Goal: Transaction & Acquisition: Purchase product/service

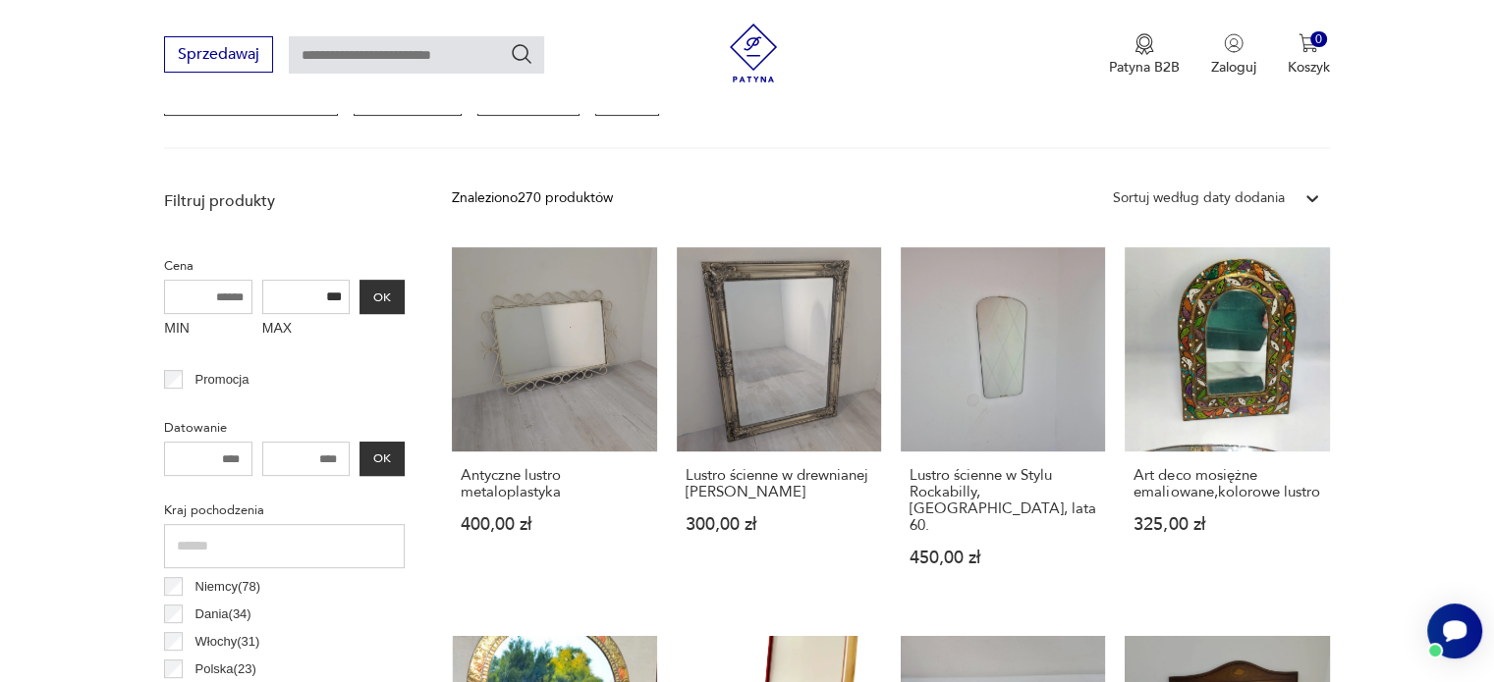
scroll to position [638, 0]
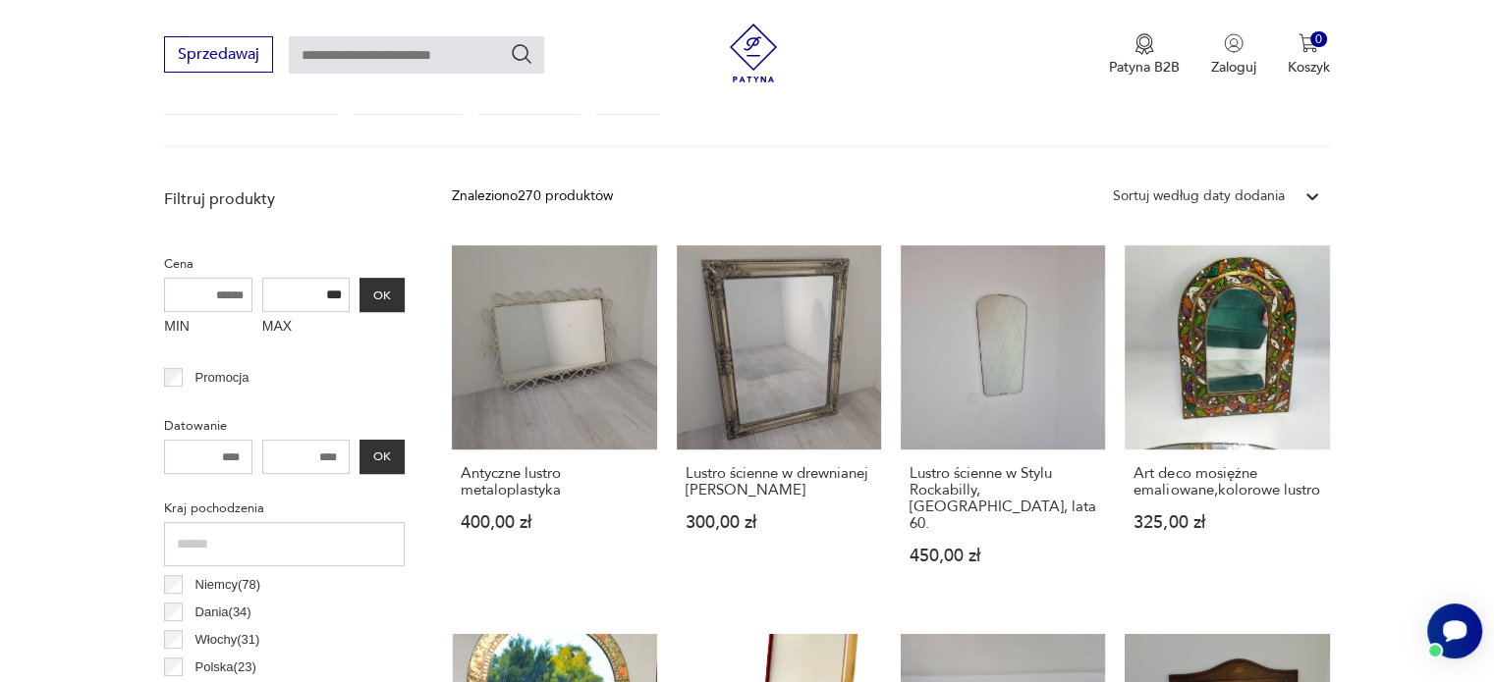
click at [194, 294] on input "MIN" at bounding box center [208, 295] width 88 height 34
type input "***"
click at [388, 290] on button "OK" at bounding box center [381, 295] width 45 height 34
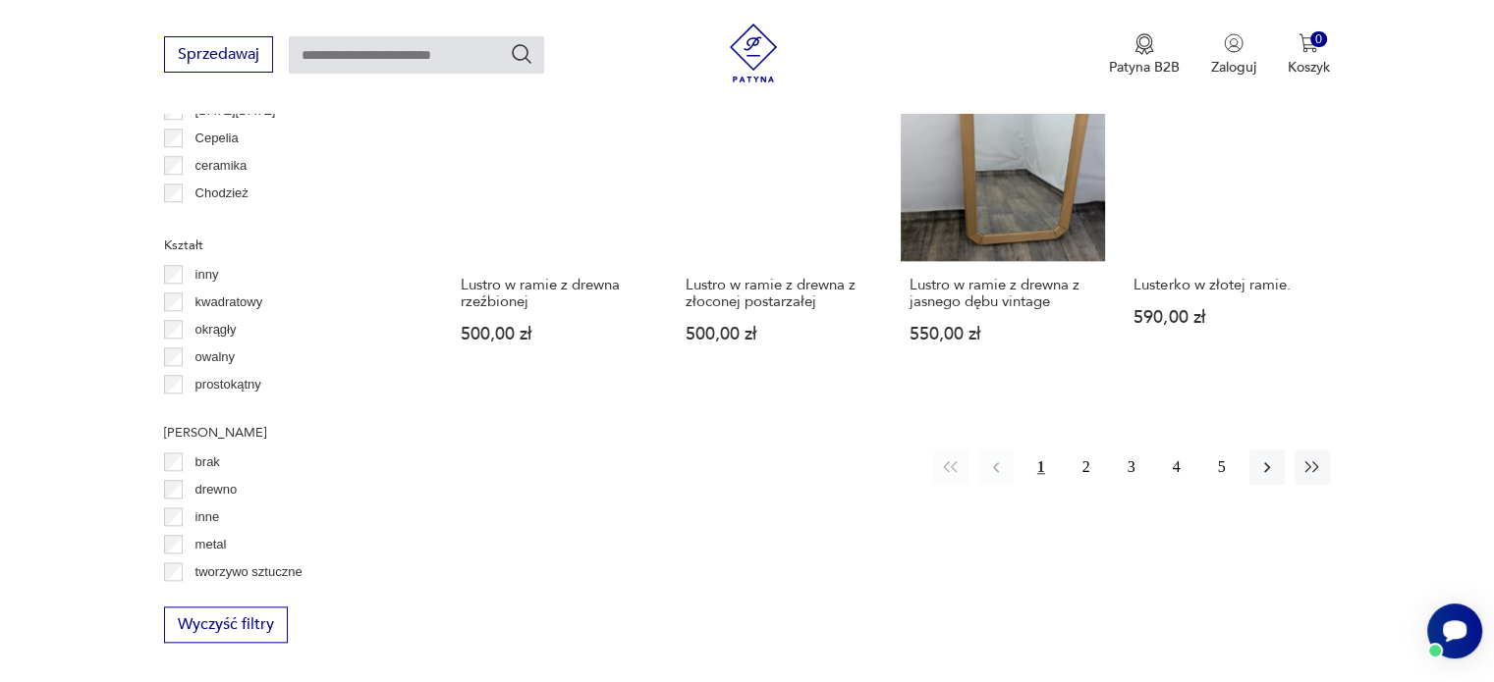
scroll to position [1801, 0]
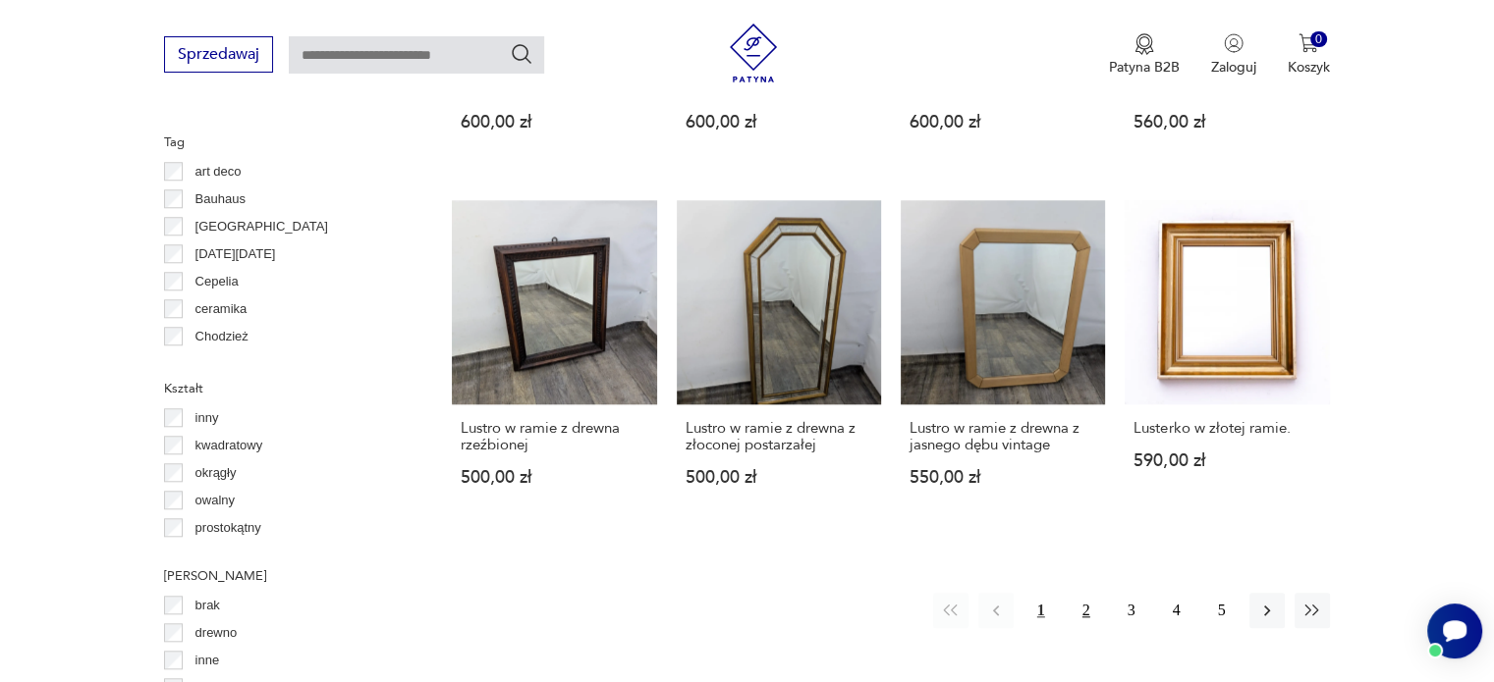
click at [1086, 593] on button "2" at bounding box center [1085, 610] width 35 height 35
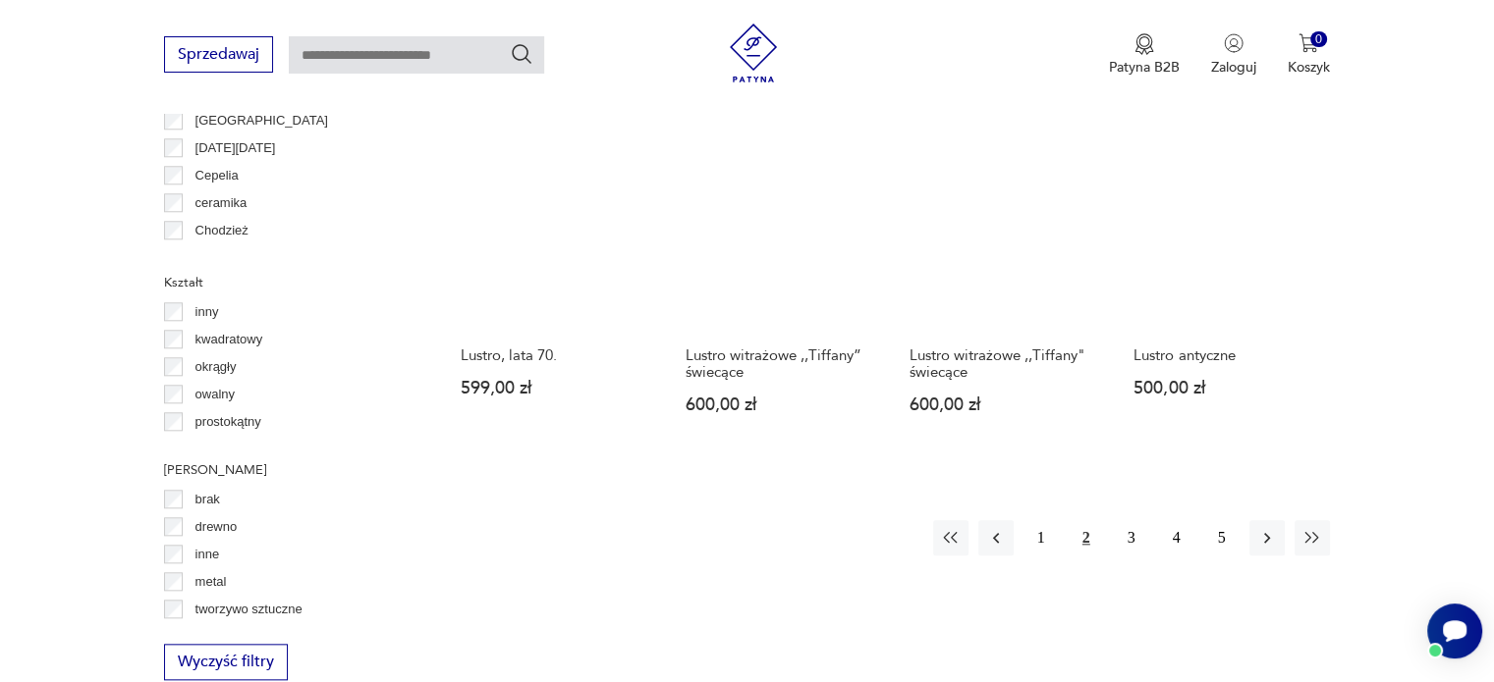
scroll to position [1909, 0]
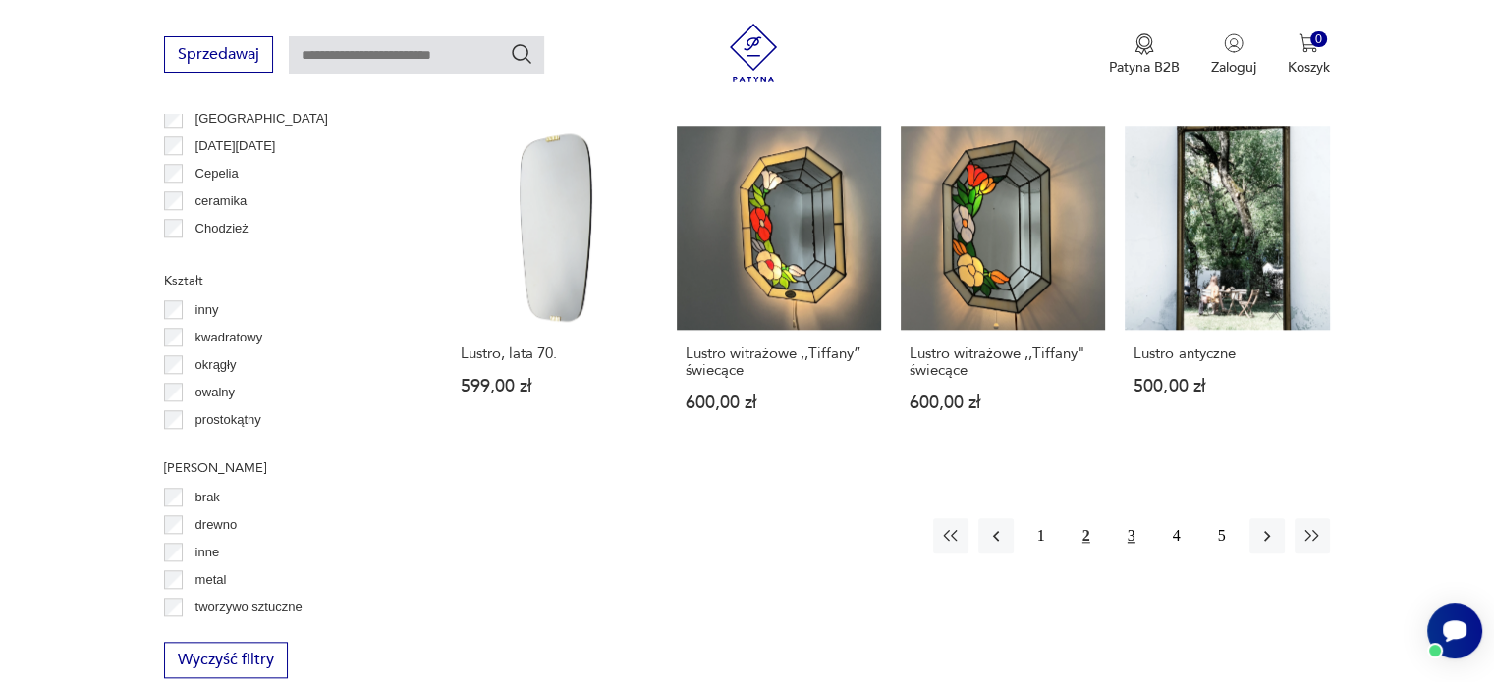
click at [1126, 518] on button "3" at bounding box center [1131, 535] width 35 height 35
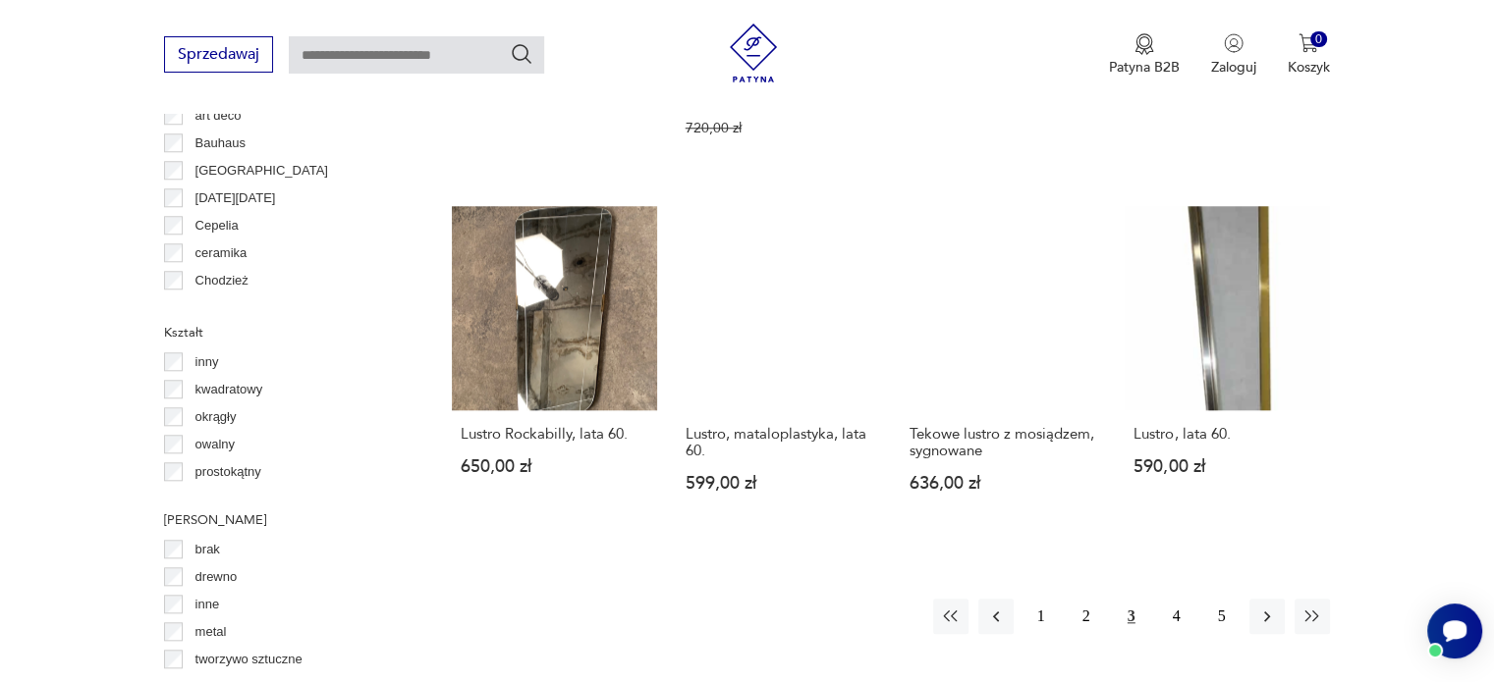
scroll to position [1825, 0]
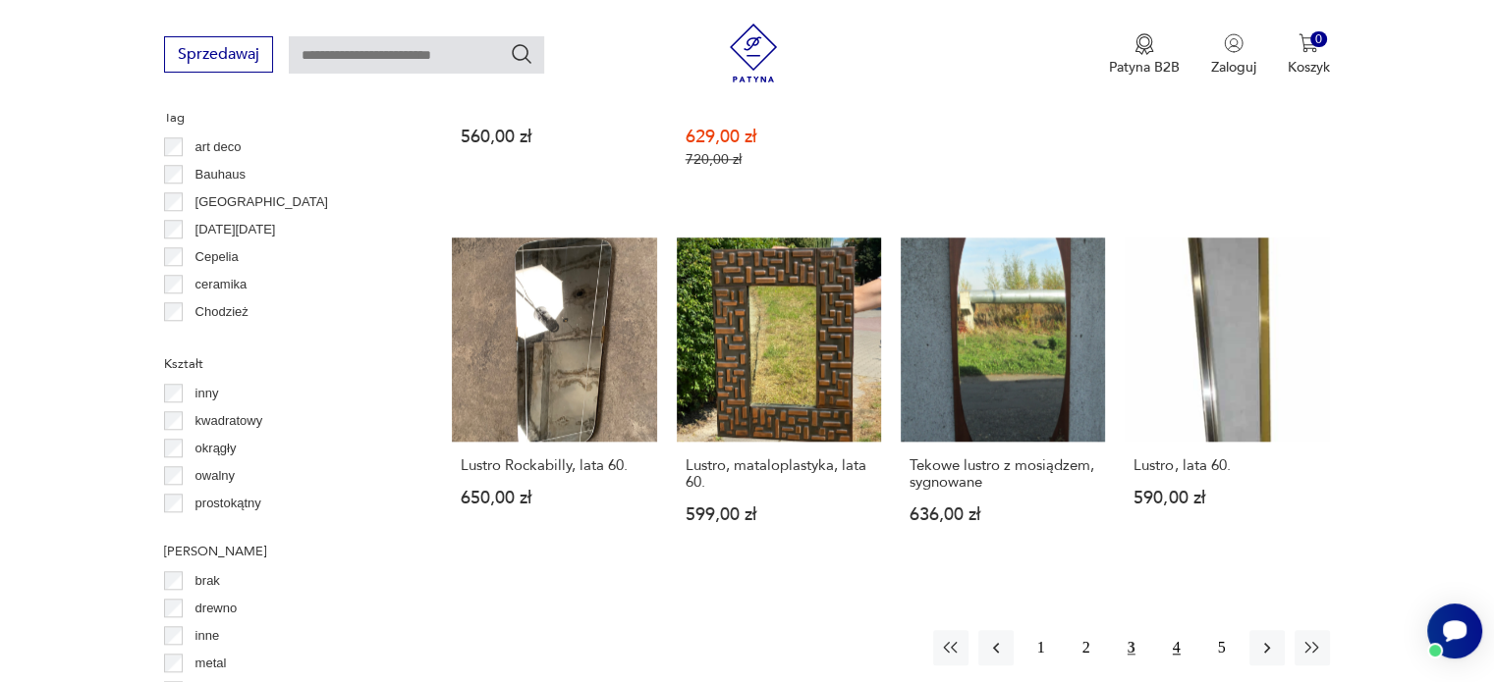
click at [1178, 630] on button "4" at bounding box center [1176, 647] width 35 height 35
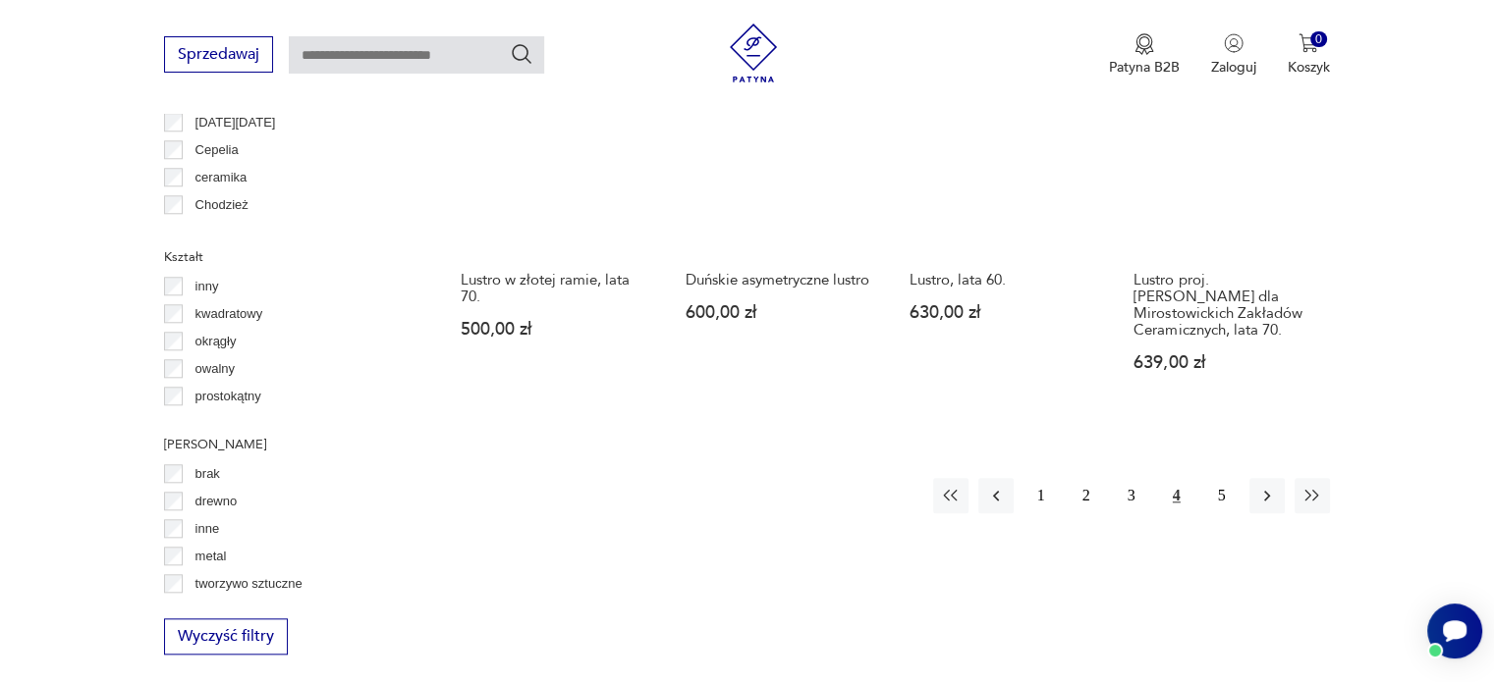
scroll to position [1935, 0]
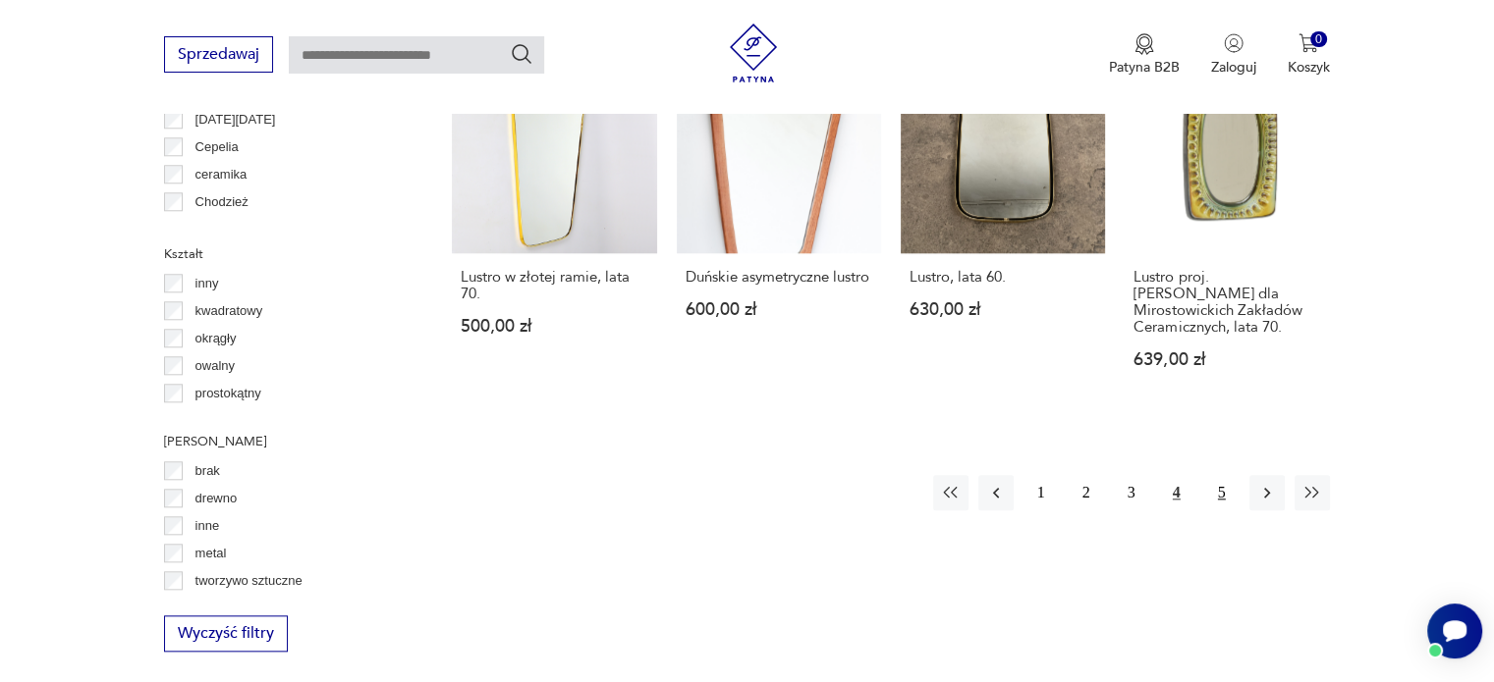
click at [1216, 475] on button "5" at bounding box center [1221, 492] width 35 height 35
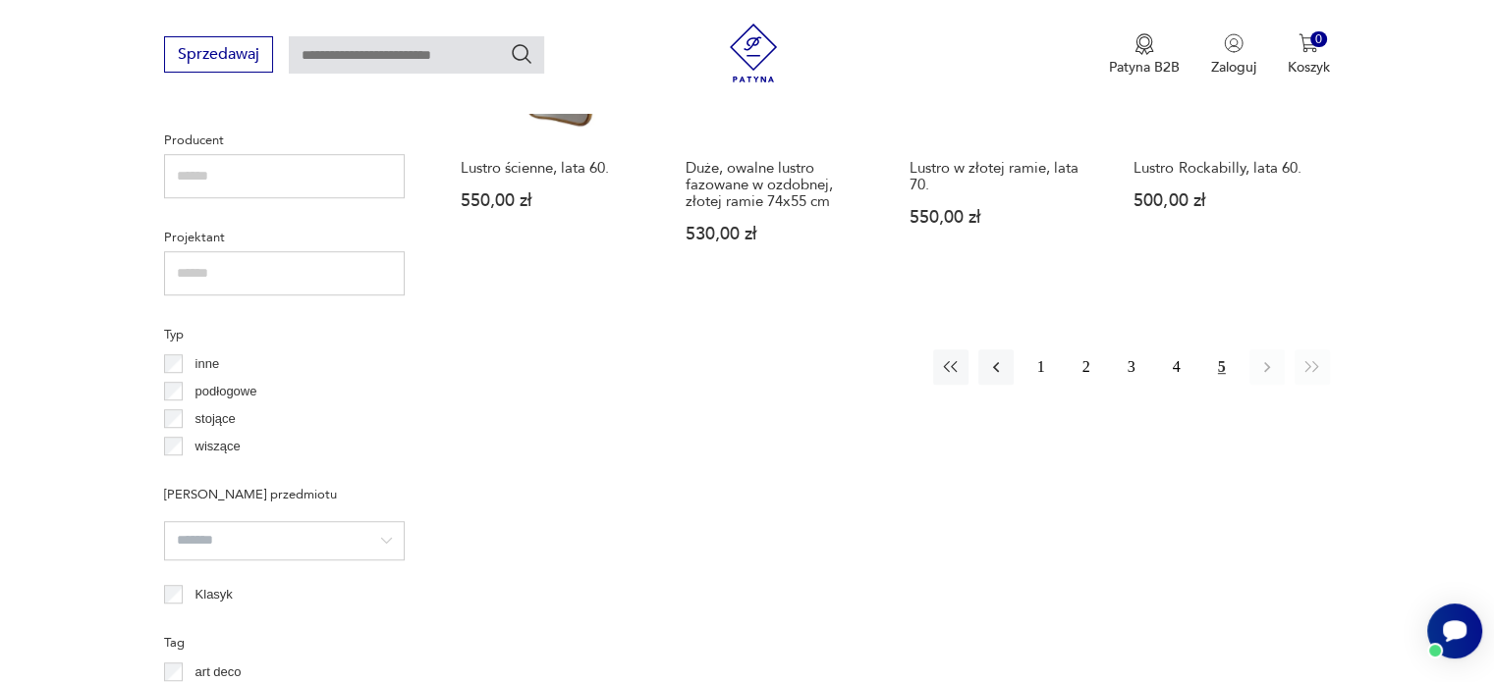
scroll to position [1306, 0]
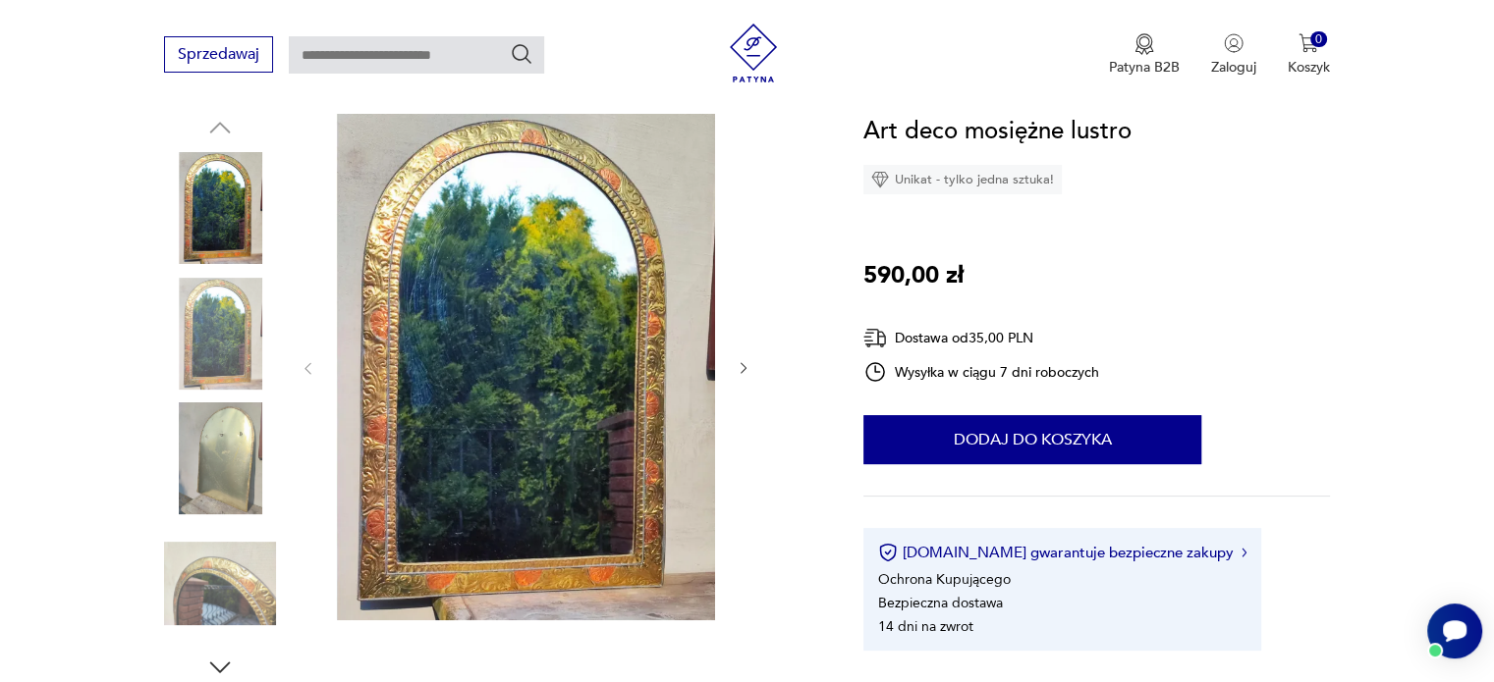
scroll to position [189, 0]
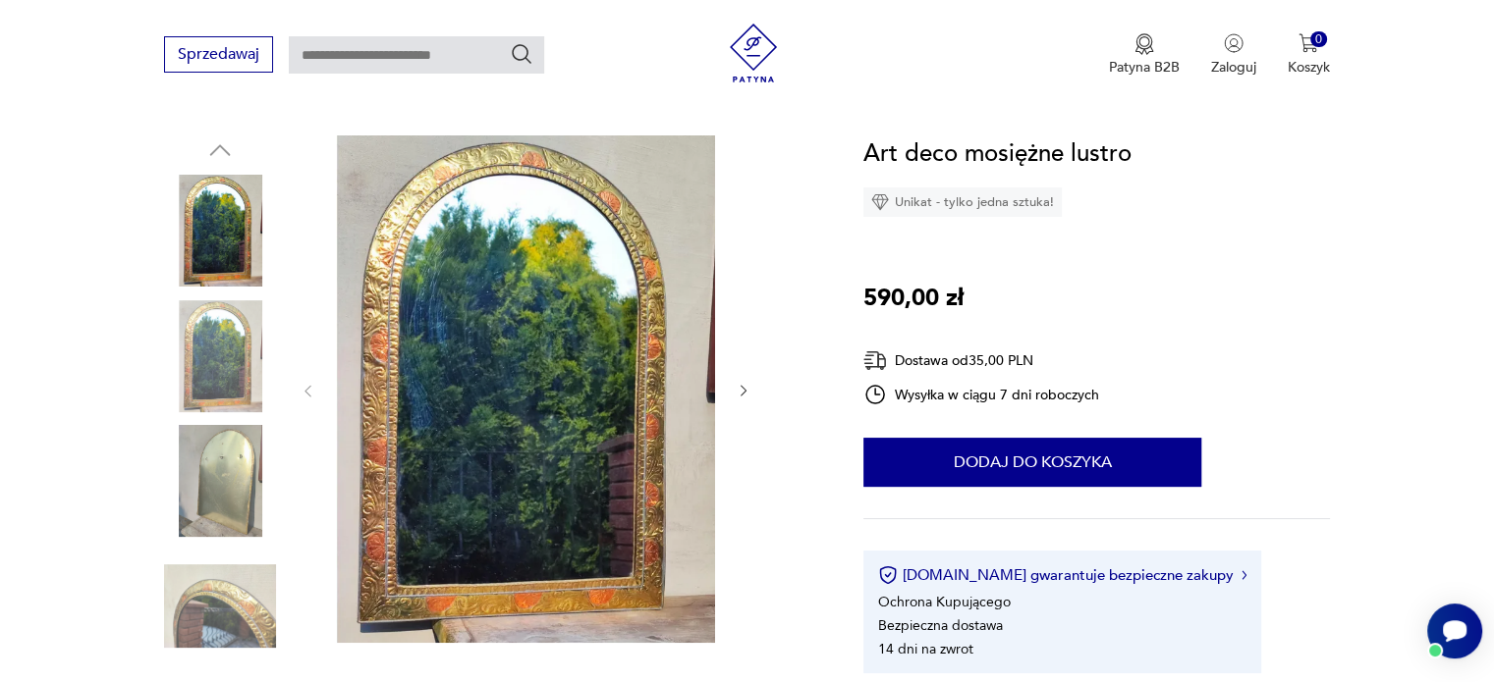
click at [218, 327] on img at bounding box center [220, 356] width 112 height 112
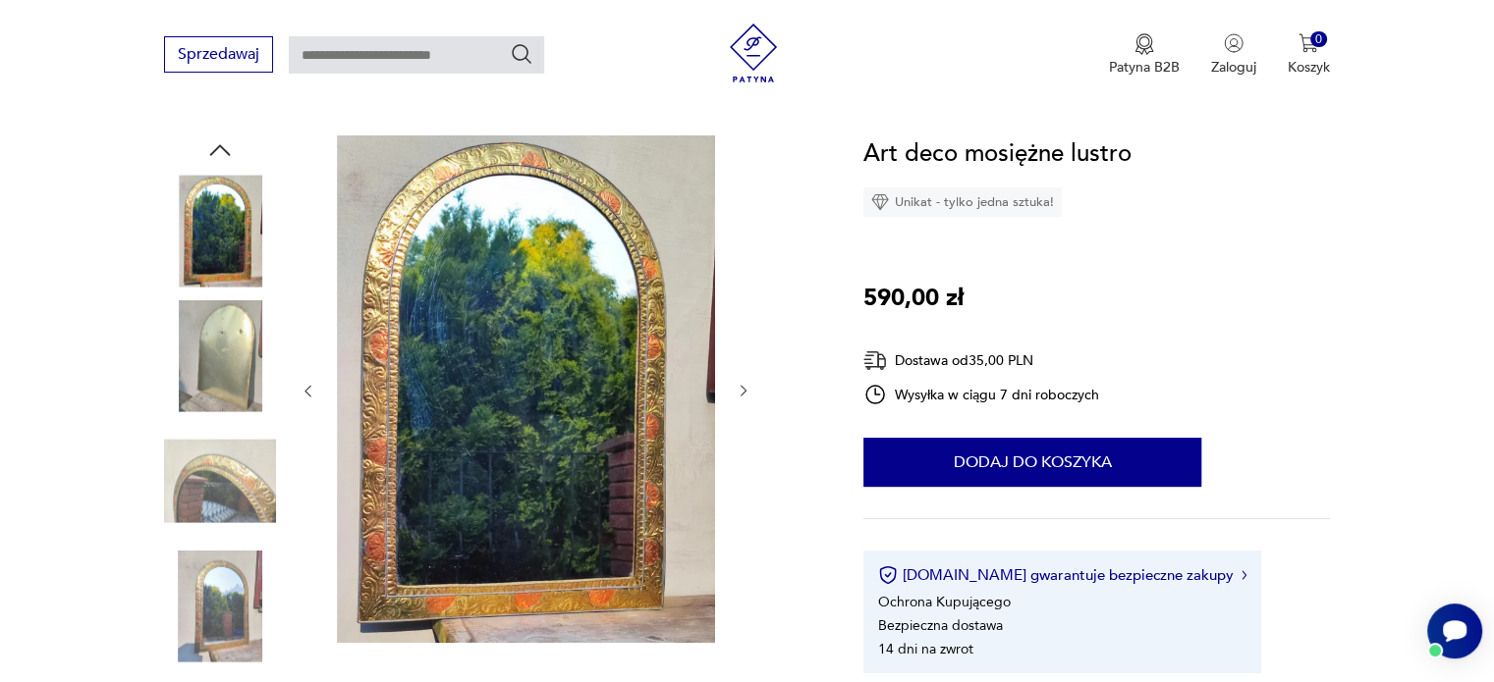
click at [220, 363] on img at bounding box center [220, 356] width 112 height 112
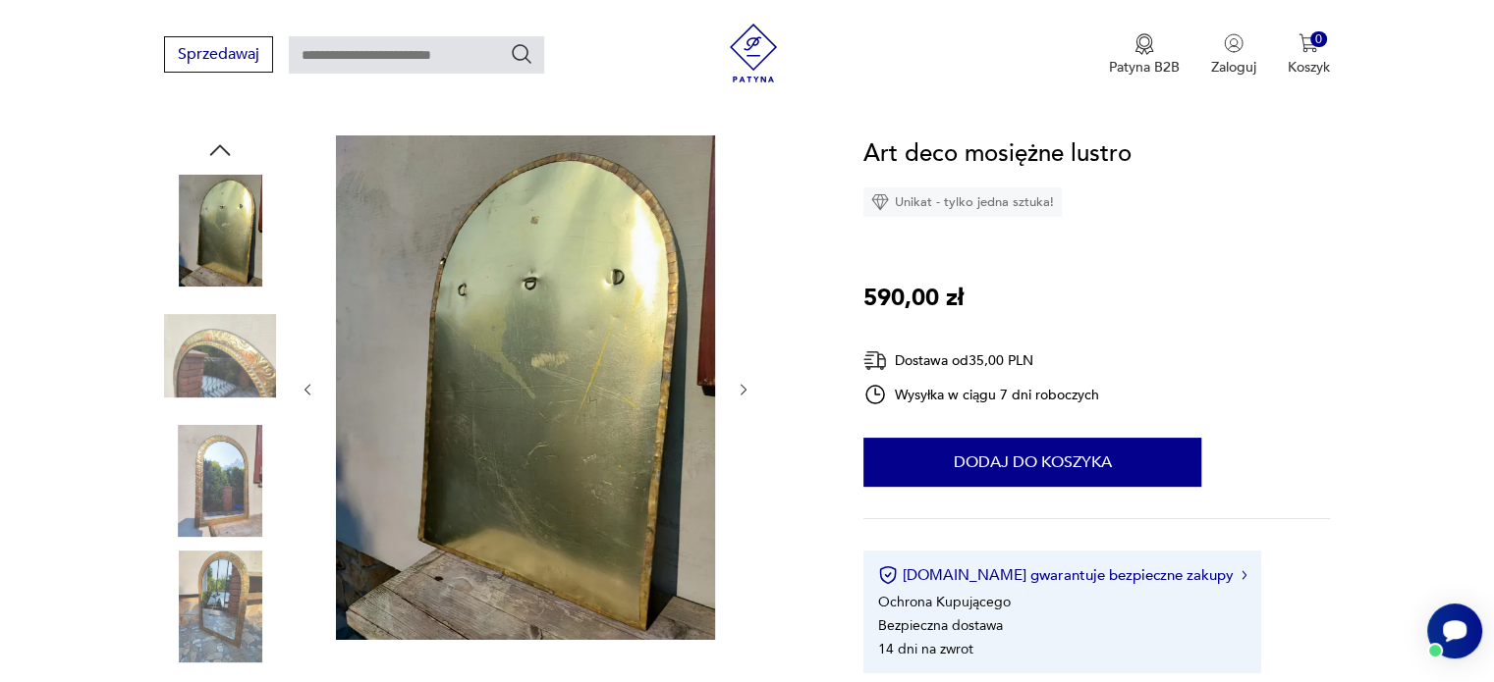
click at [220, 363] on img at bounding box center [220, 356] width 112 height 112
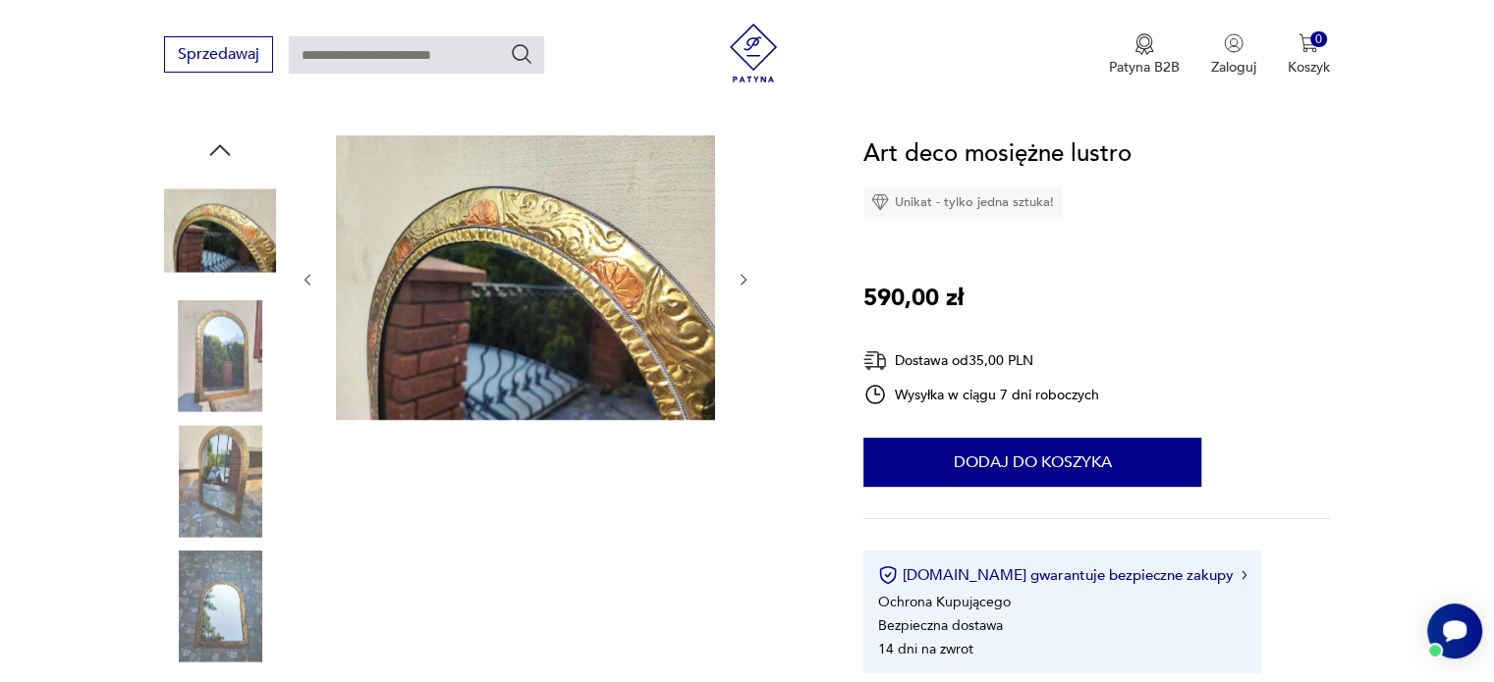
click at [220, 363] on img at bounding box center [220, 356] width 112 height 112
